Goal: Information Seeking & Learning: Learn about a topic

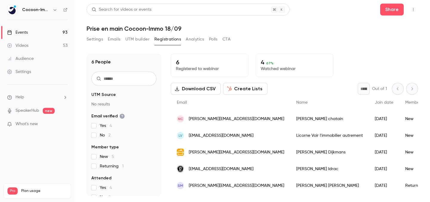
scroll to position [15, 0]
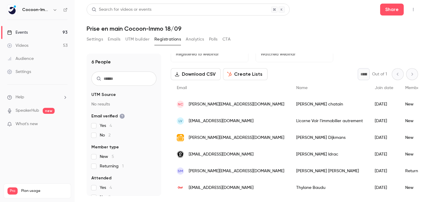
click at [97, 38] on button "Settings" at bounding box center [95, 40] width 16 height 10
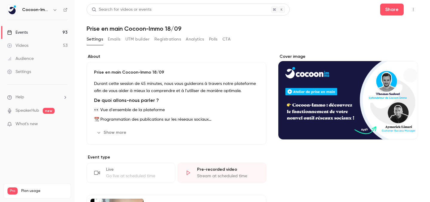
click at [62, 31] on link "Events 93" at bounding box center [37, 32] width 75 height 13
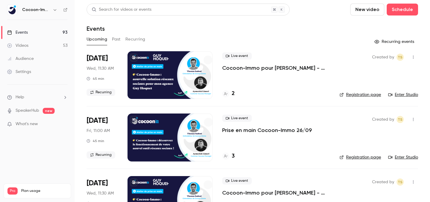
click at [47, 45] on link "Videos 53" at bounding box center [37, 45] width 75 height 13
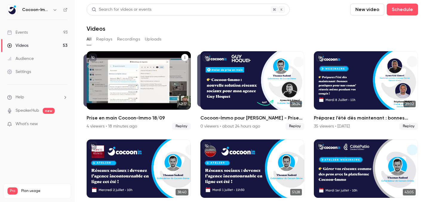
click at [98, 126] on div "4 viewers • 18 minutes ago" at bounding box center [112, 127] width 50 height 6
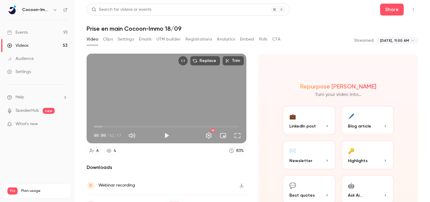
click at [108, 39] on button "Clips" at bounding box center [108, 40] width 10 height 10
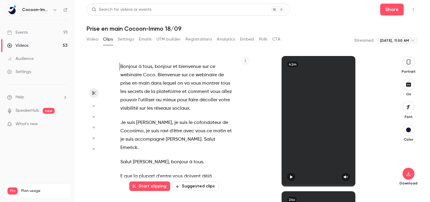
click at [198, 37] on button "Registrations" at bounding box center [198, 40] width 27 height 10
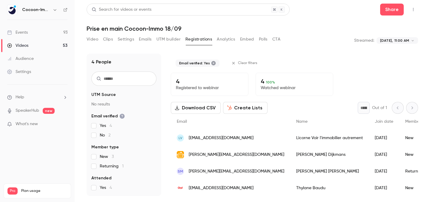
scroll to position [0, 0]
click at [219, 39] on button "Analytics" at bounding box center [226, 40] width 19 height 10
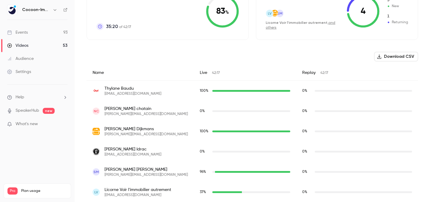
scroll to position [170, 0]
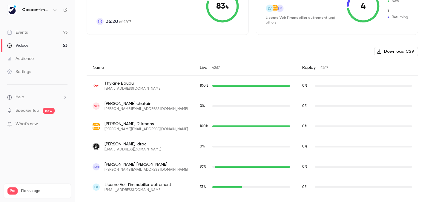
click at [230, 186] on div "37 %" at bounding box center [245, 187] width 90 height 5
click at [241, 190] on div "37 %" at bounding box center [245, 187] width 102 height 20
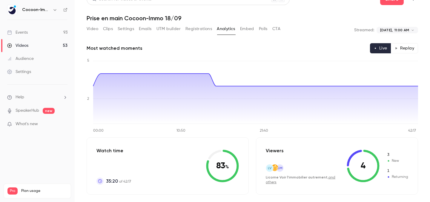
scroll to position [6, 0]
